Goal: Find contact information: Find contact information

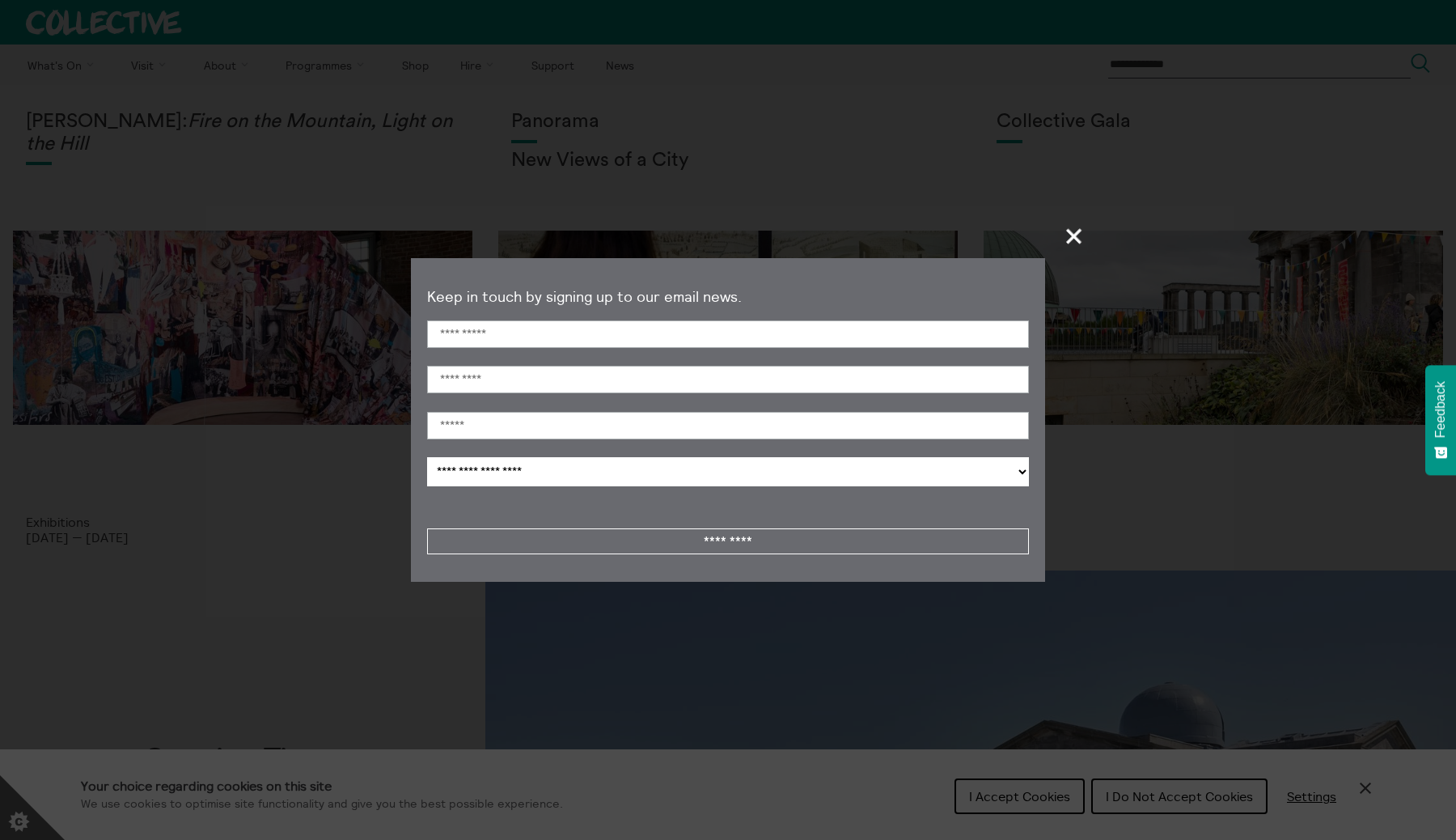
click at [1071, 225] on span "+" at bounding box center [1075, 236] width 48 height 48
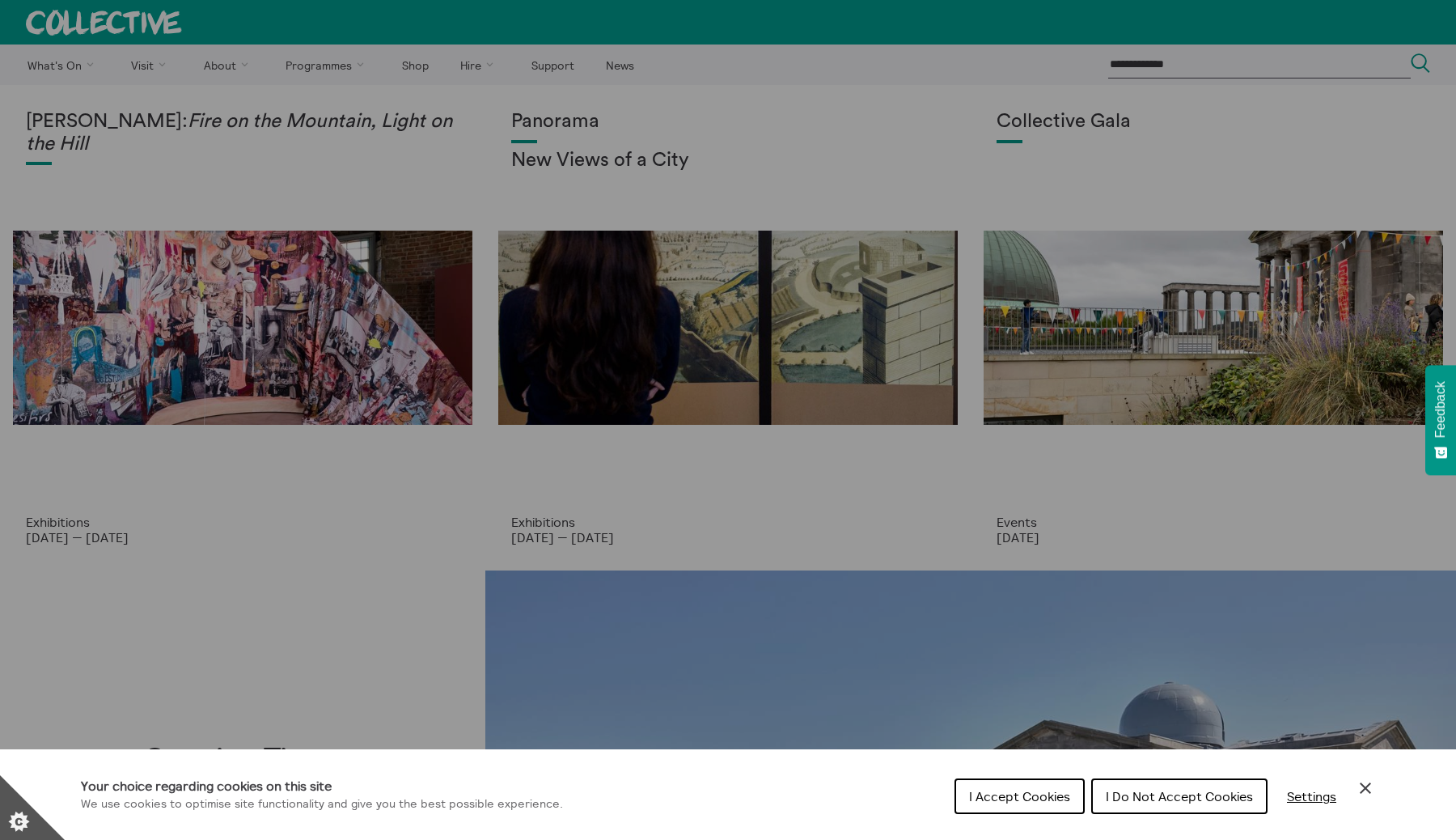
click at [1130, 803] on button "I Do Not Accept Cookies" at bounding box center [1179, 796] width 176 height 36
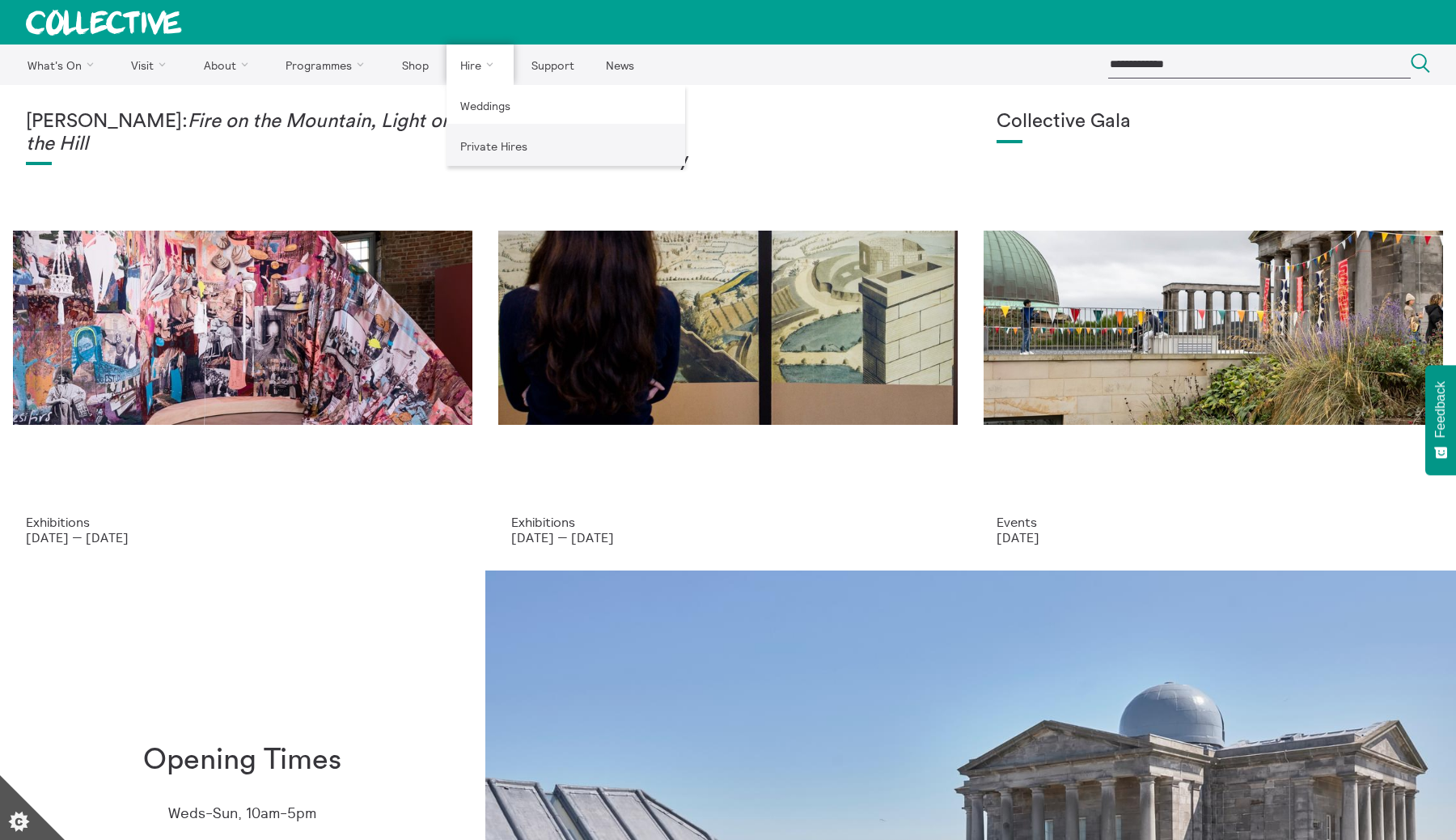
click at [501, 154] on link "Private Hires" at bounding box center [566, 145] width 239 height 41
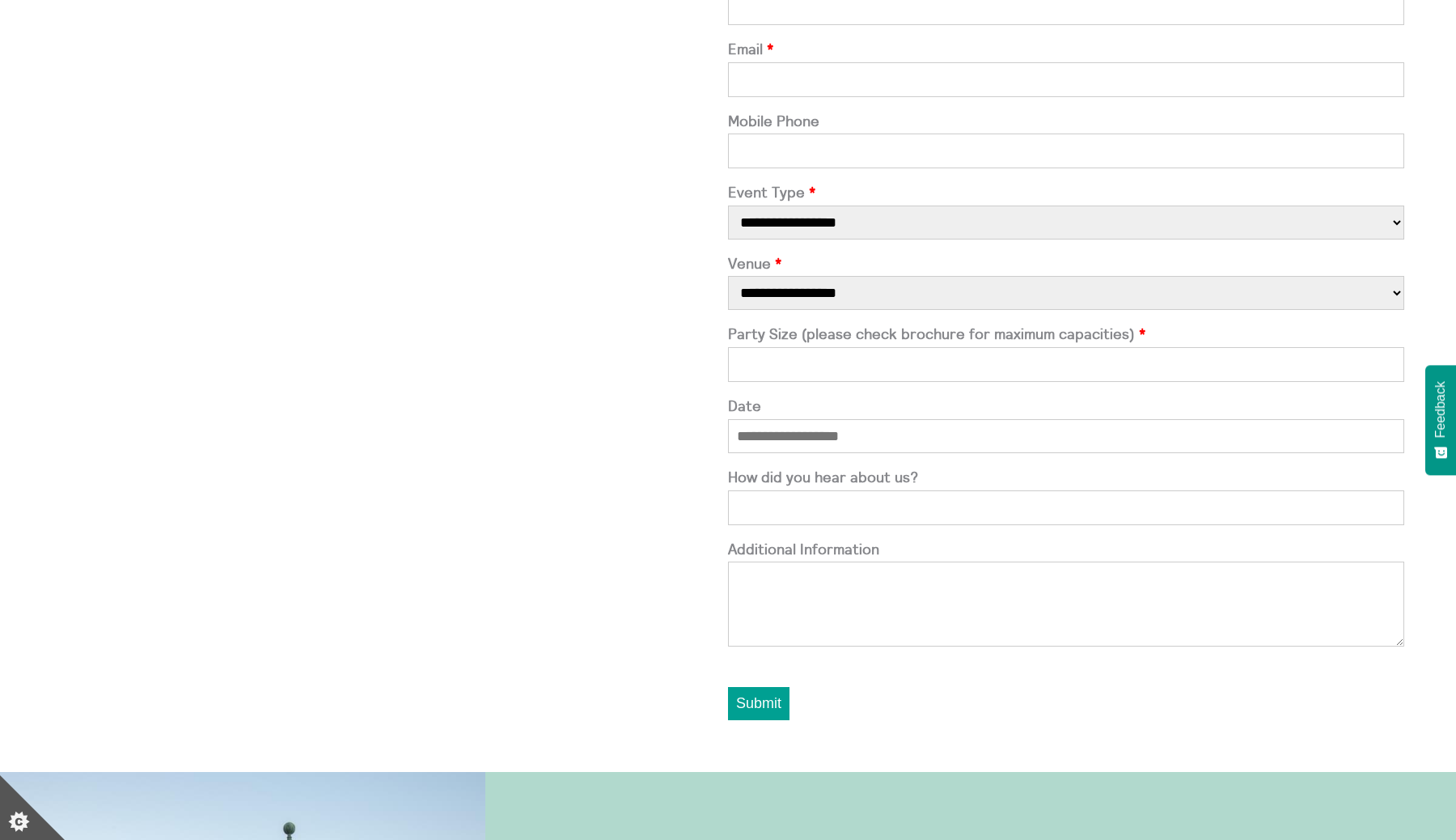
scroll to position [1398, 0]
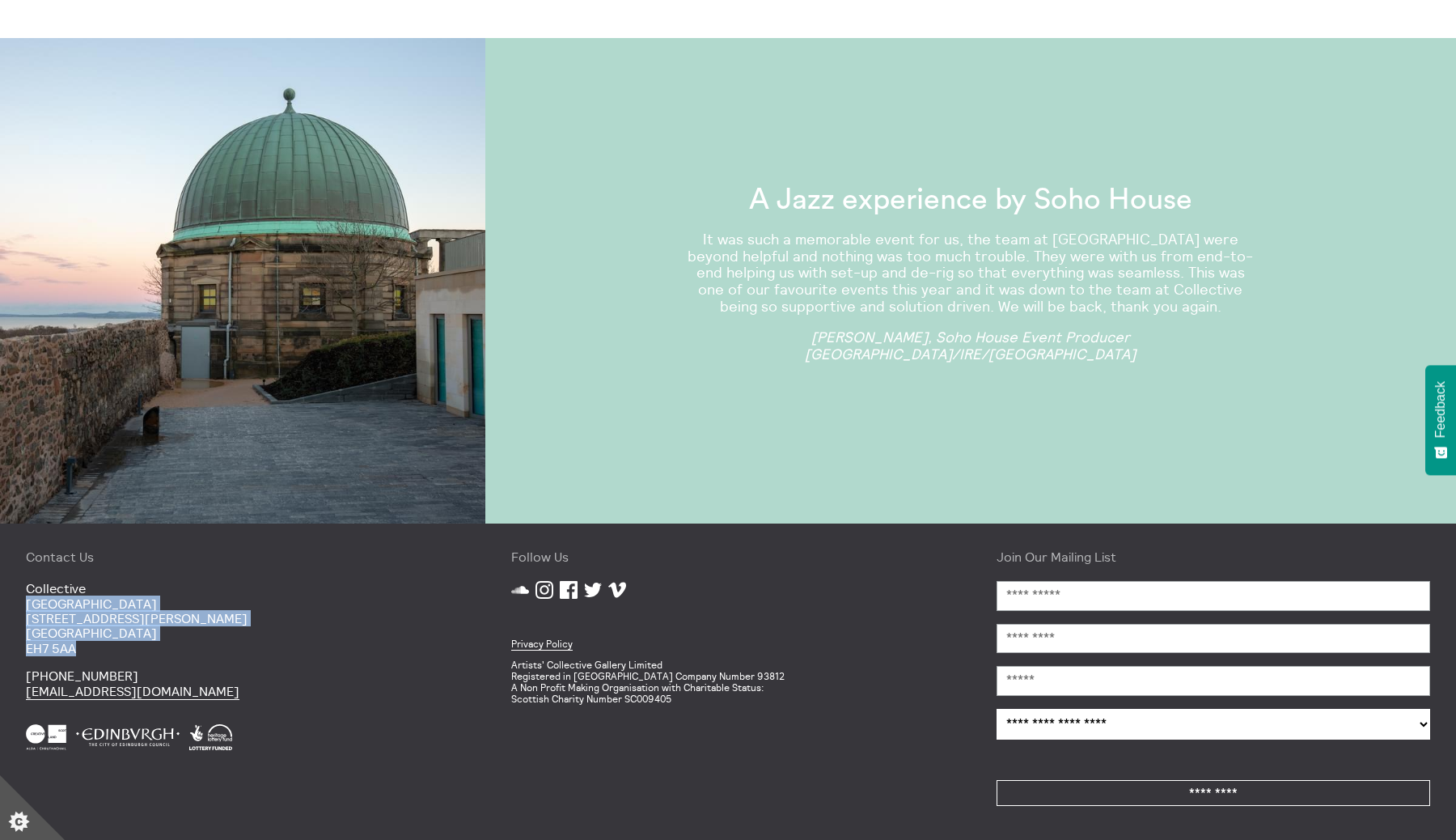
copy p "[GEOGRAPHIC_DATA] [STREET_ADDRESS][PERSON_NAME]"
drag, startPoint x: 26, startPoint y: 600, endPoint x: 102, endPoint y: 640, distance: 85.9
click at [102, 640] on p "[GEOGRAPHIC_DATA] [STREET_ADDRESS][PERSON_NAME]" at bounding box center [242, 618] width 434 height 75
